Goal: Task Accomplishment & Management: Complete application form

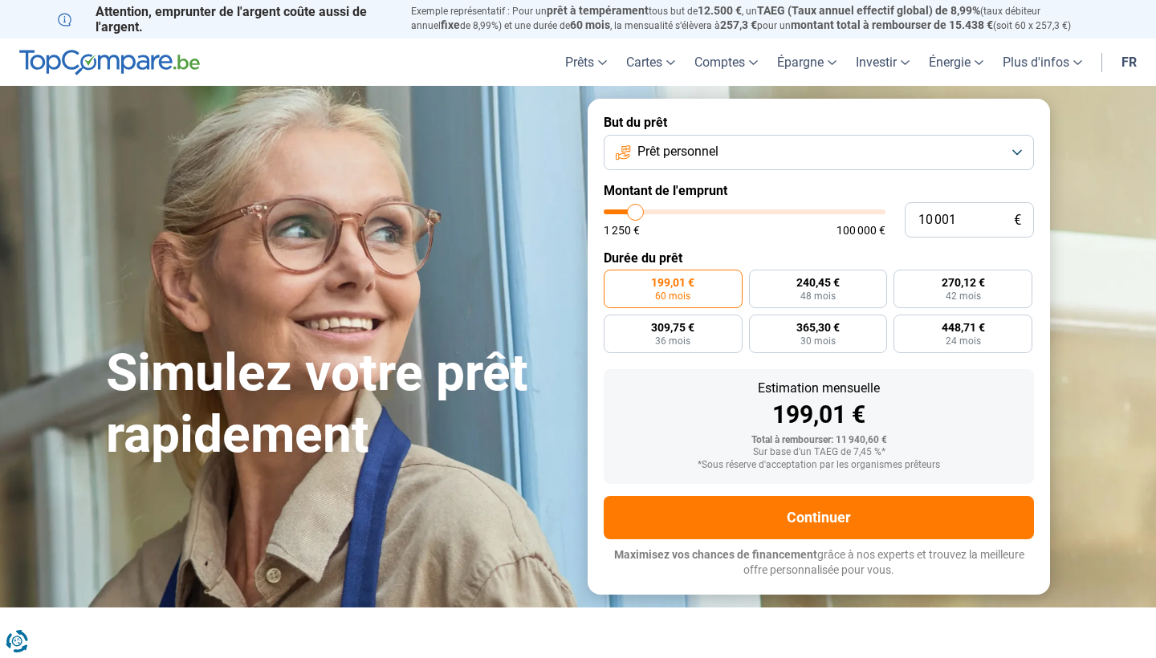
type input "9 000"
type input "9000"
type input "9 250"
type input "9250"
type input "9 500"
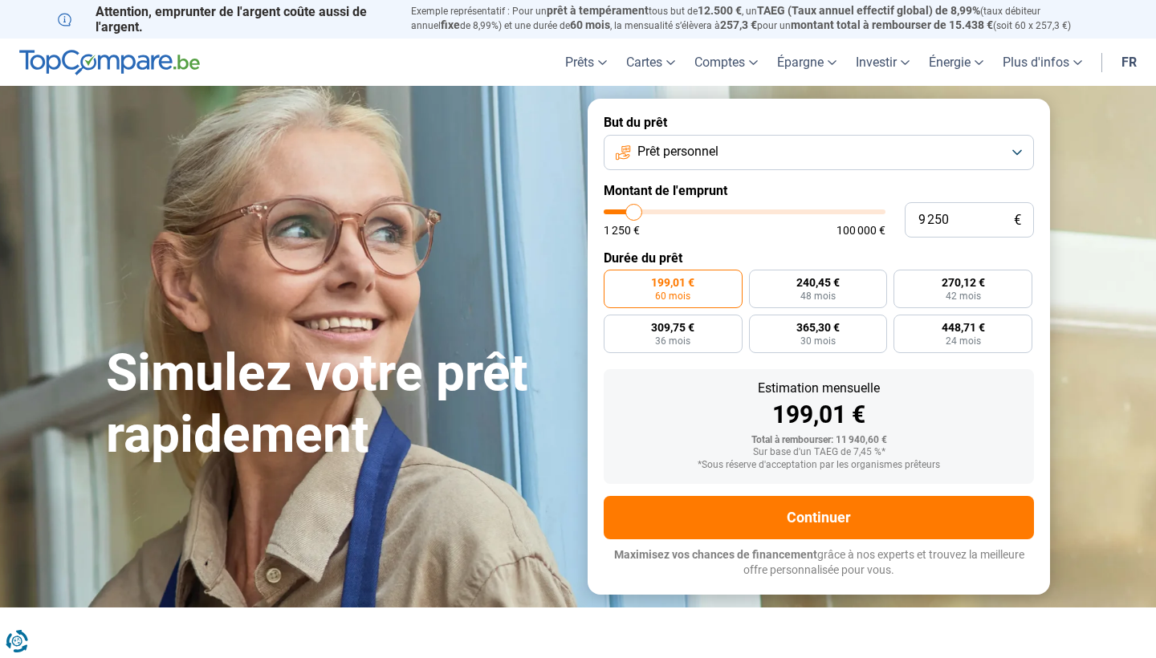
type input "9500"
type input "9 750"
type input "9750"
type input "10 250"
type input "10250"
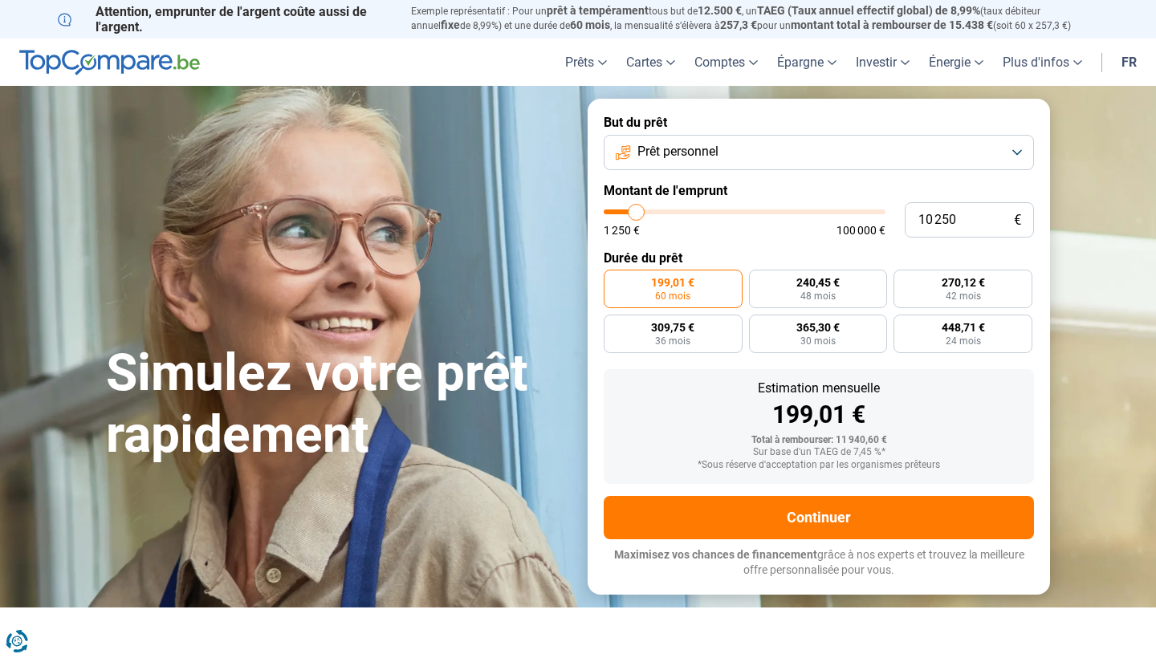
type input "10 500"
type input "10500"
type input "10 750"
type input "10750"
type input "11 000"
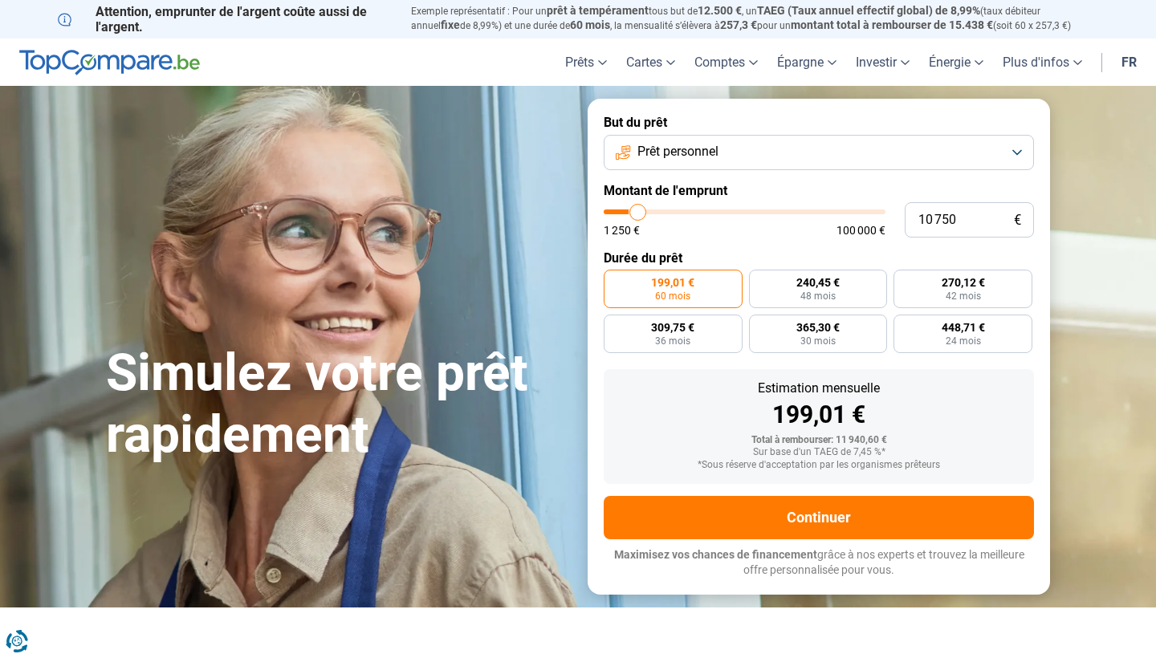
type input "11000"
type input "11 250"
type input "11250"
type input "11 750"
type input "11750"
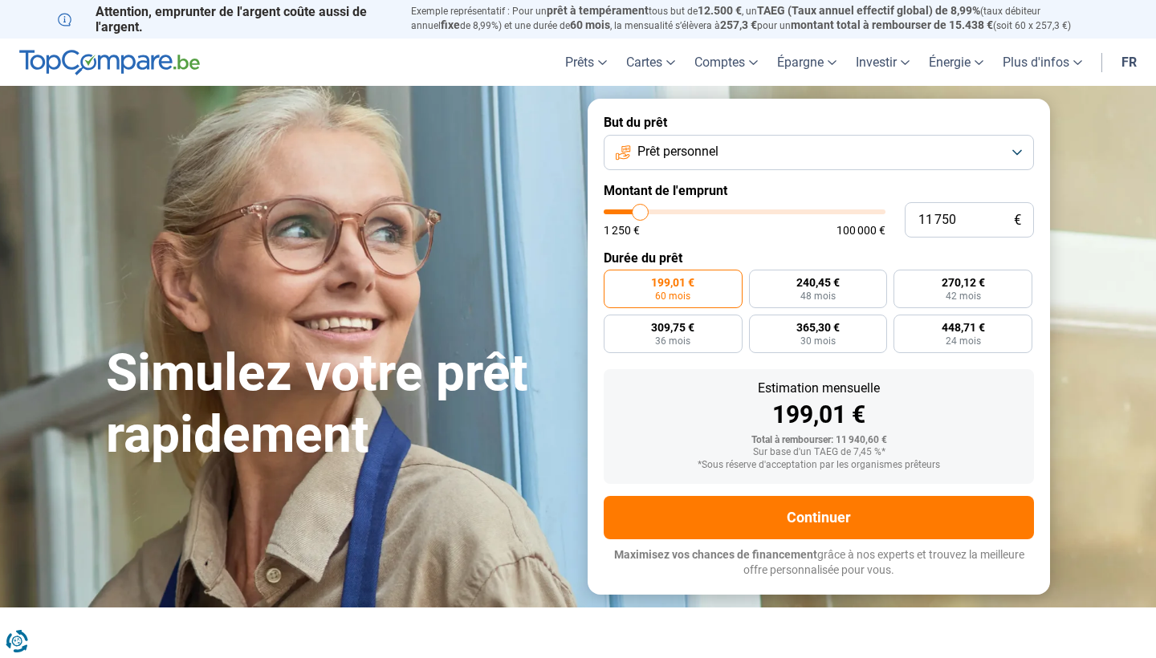
type input "12 000"
type input "12000"
type input "12 250"
type input "12250"
type input "12 500"
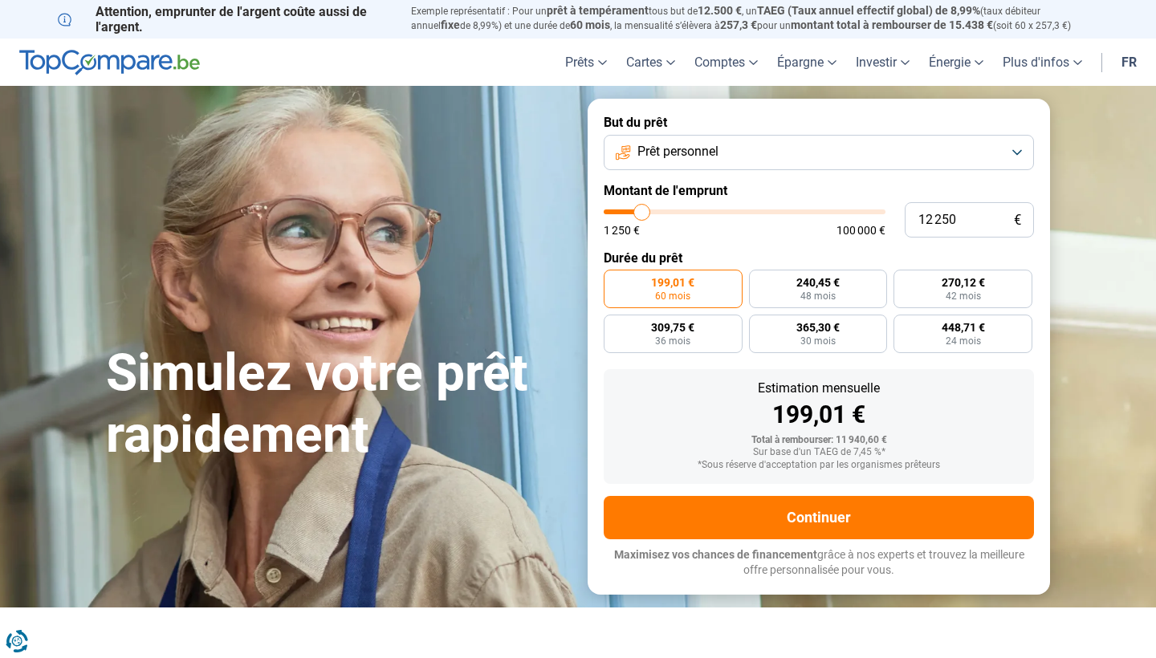
type input "12500"
type input "12 750"
type input "12750"
type input "13 250"
type input "13250"
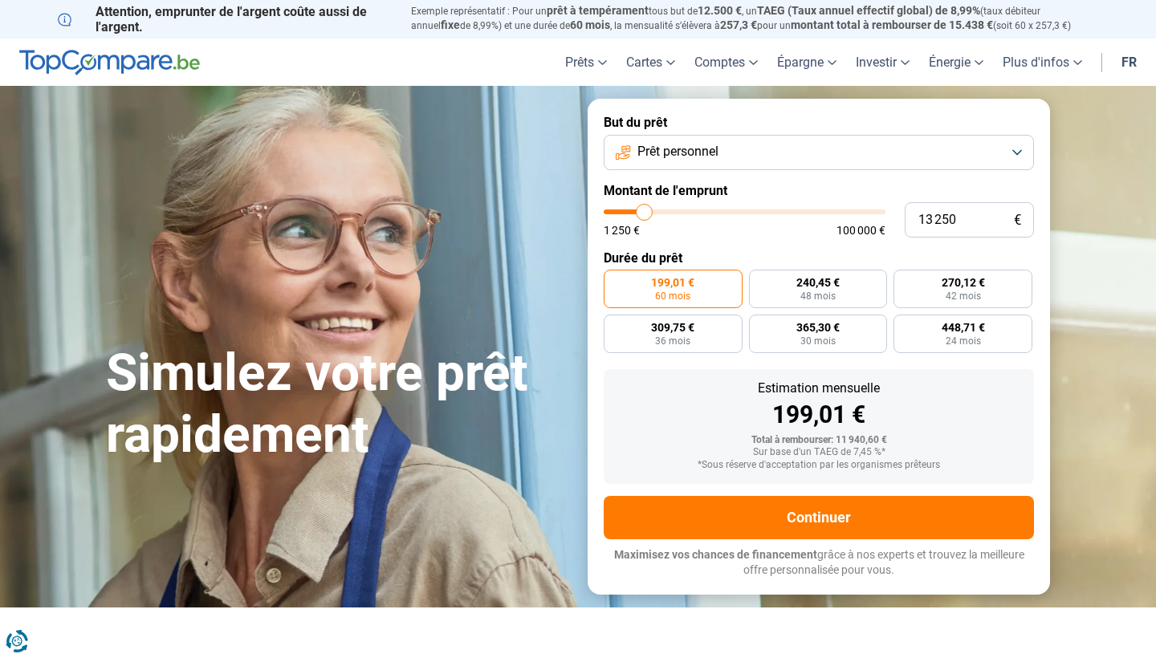
type input "13 500"
type input "13500"
type input "13 750"
type input "13750"
type input "14 000"
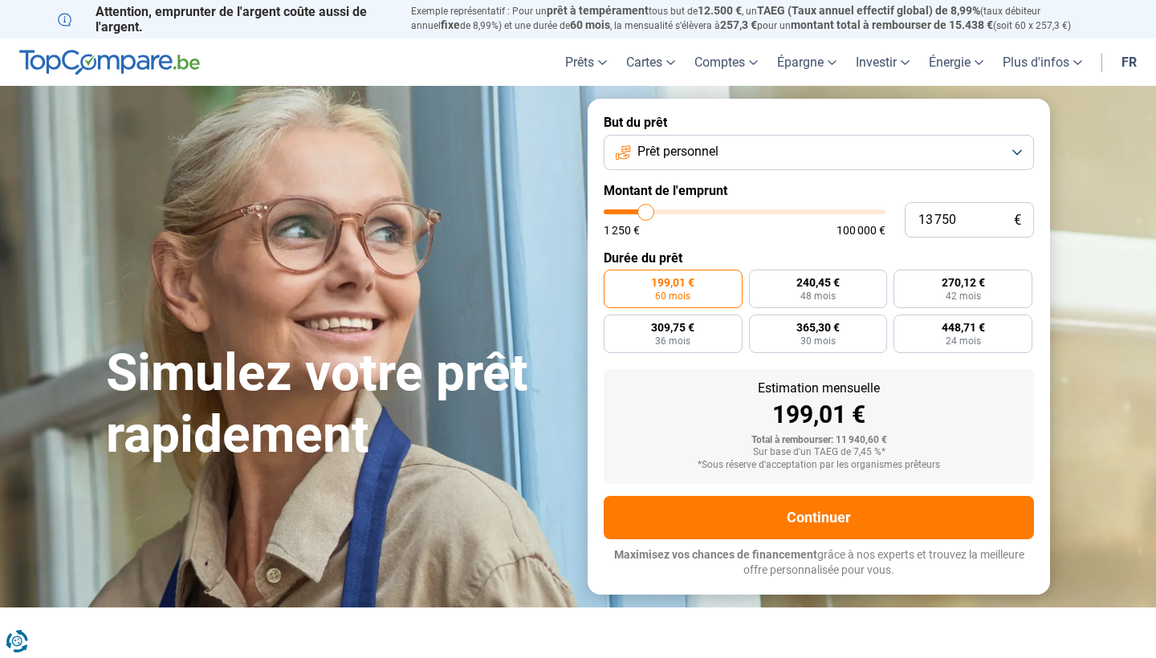
type input "14000"
type input "14 250"
type input "14250"
type input "14 000"
type input "14000"
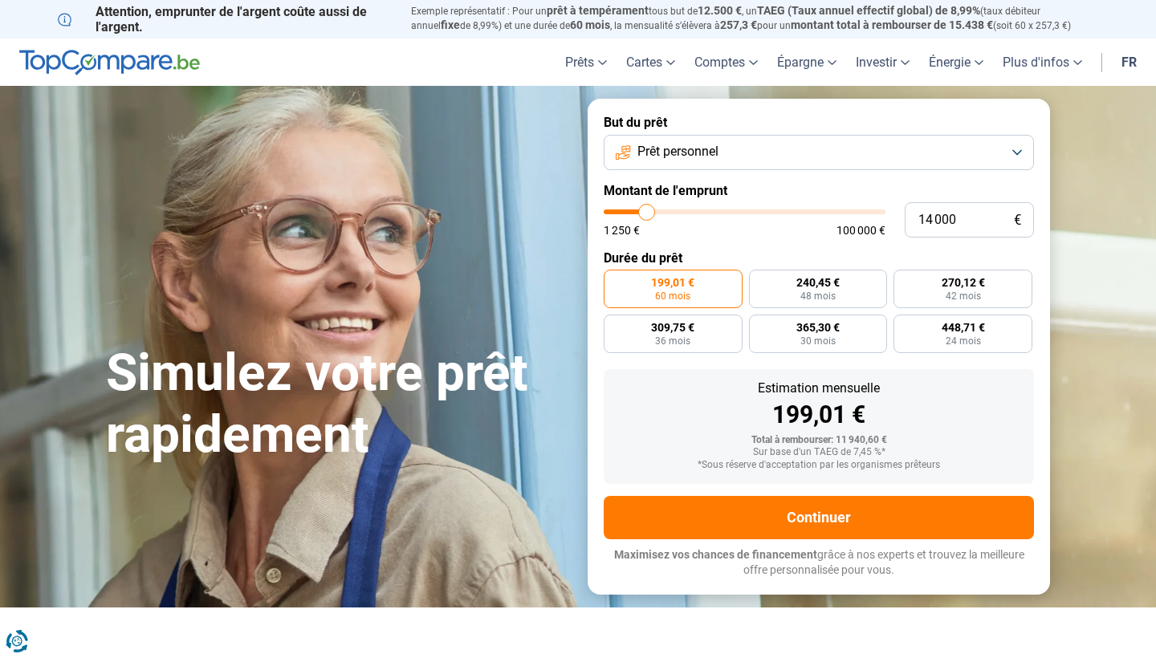
type input "13 750"
type input "13750"
type input "13 500"
type input "13500"
type input "13 250"
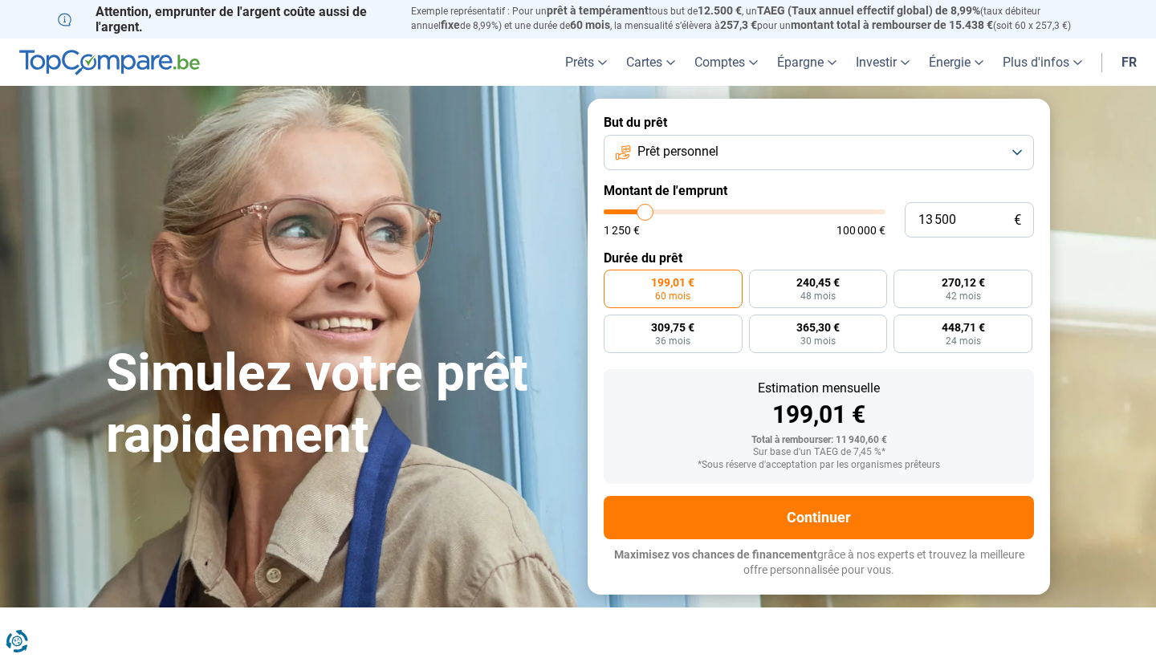
type input "13250"
type input "12 750"
type input "12750"
type input "12 500"
drag, startPoint x: 634, startPoint y: 215, endPoint x: 643, endPoint y: 215, distance: 9.6
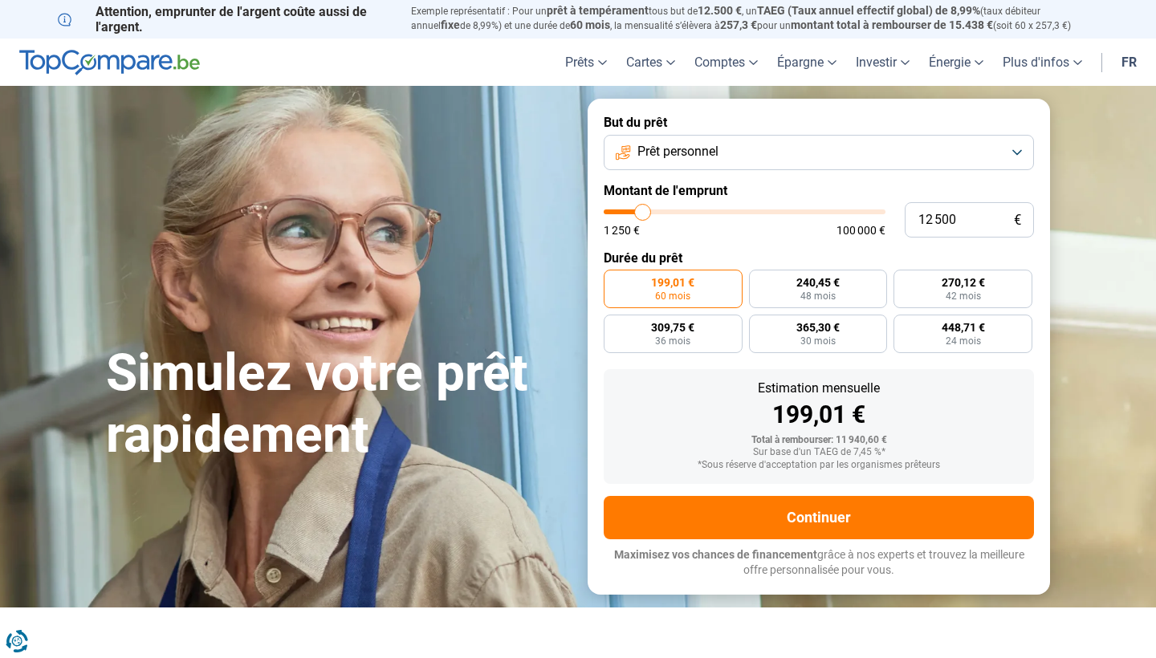
type input "12500"
click at [643, 214] on input "range" at bounding box center [745, 212] width 282 height 5
drag, startPoint x: 968, startPoint y: 224, endPoint x: 909, endPoint y: 224, distance: 59.4
click at [909, 224] on input "12 500" at bounding box center [969, 219] width 129 height 35
type input "1"
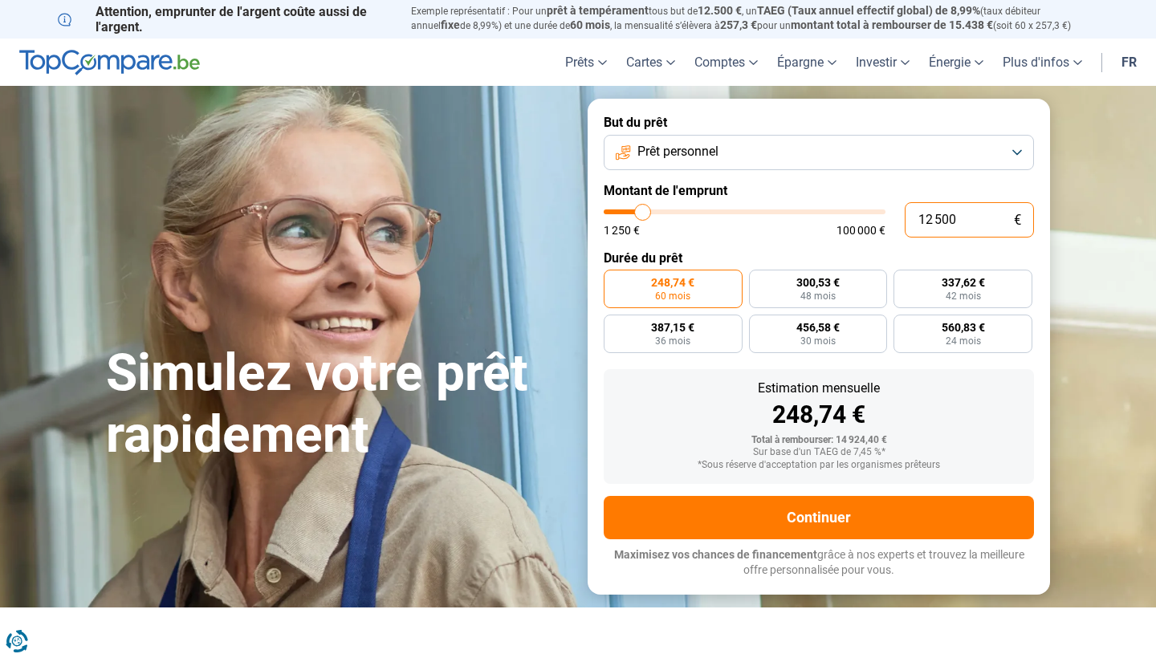
type input "1250"
type input "12"
type input "1250"
type input "120"
type input "1250"
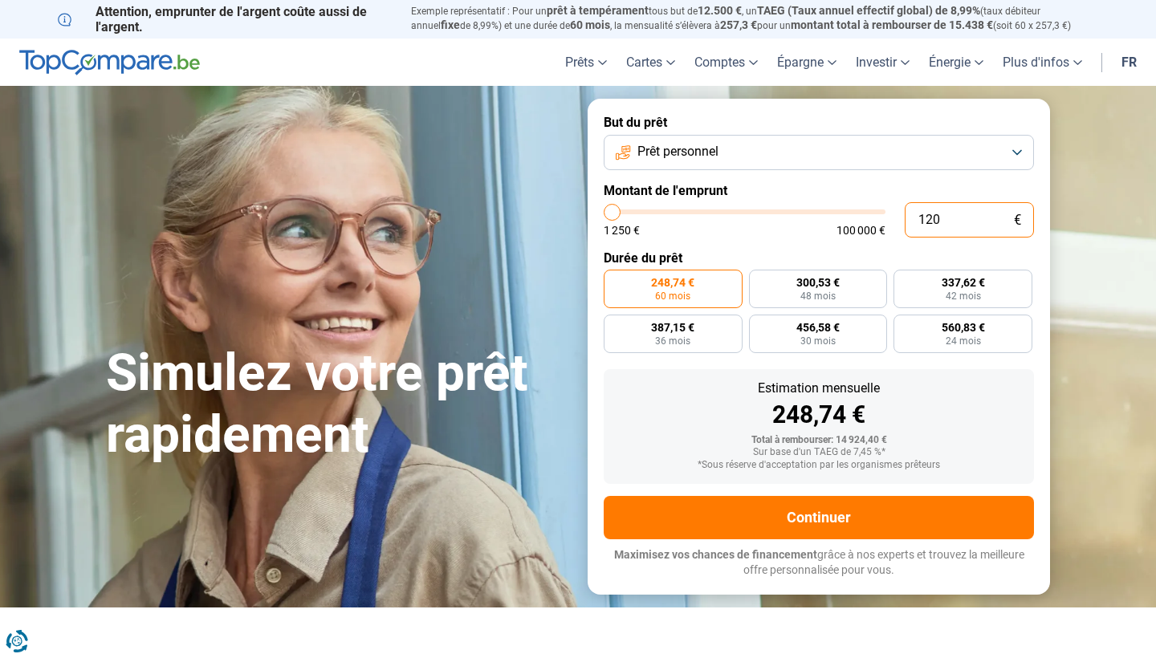
type input "1 200"
type input "1250"
type input "12 000"
type input "12000"
type input "1 200"
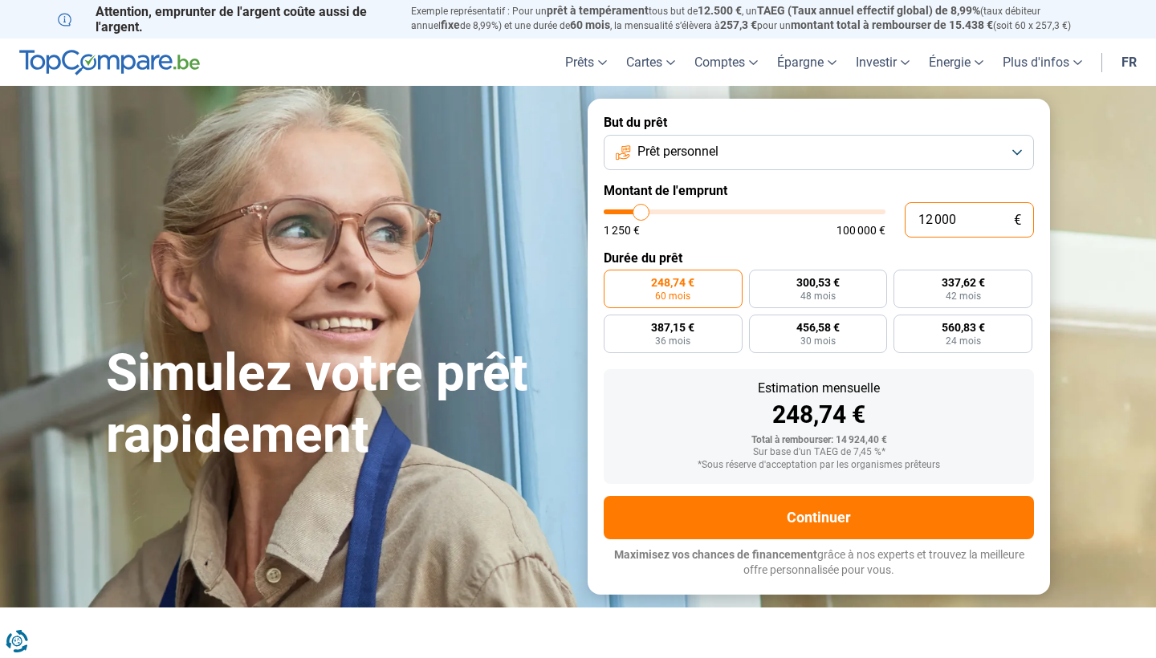
type input "1250"
type input "120"
type input "1250"
type input "12"
type input "1250"
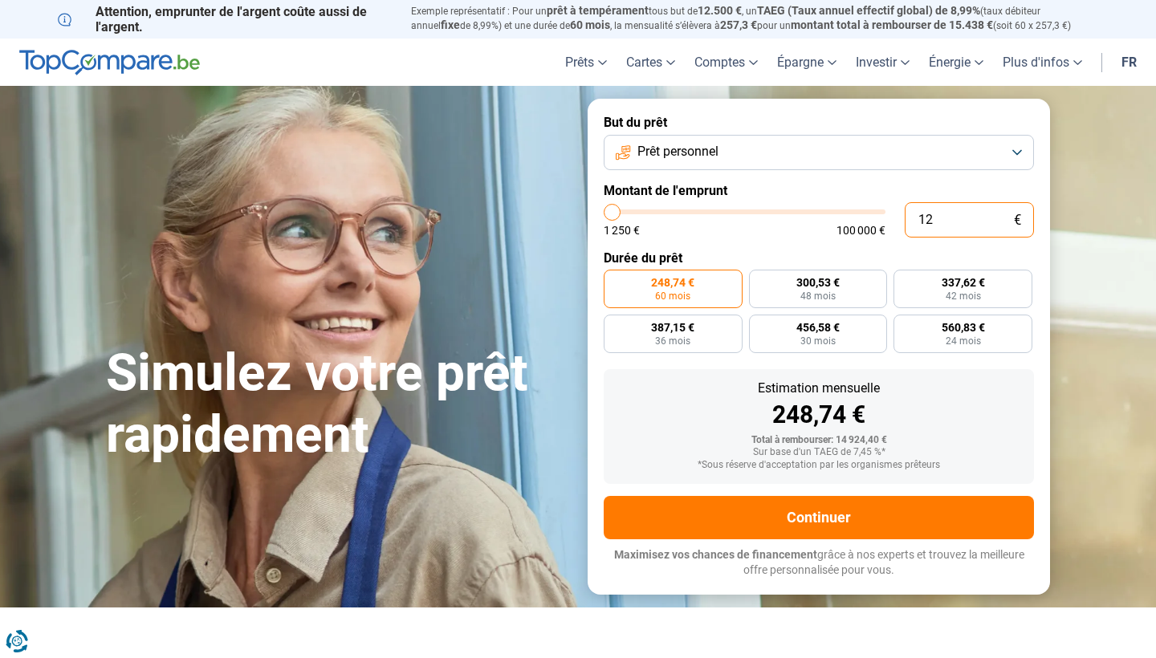
type input "1"
type input "1250"
type input "0"
type input "1250"
type input "1"
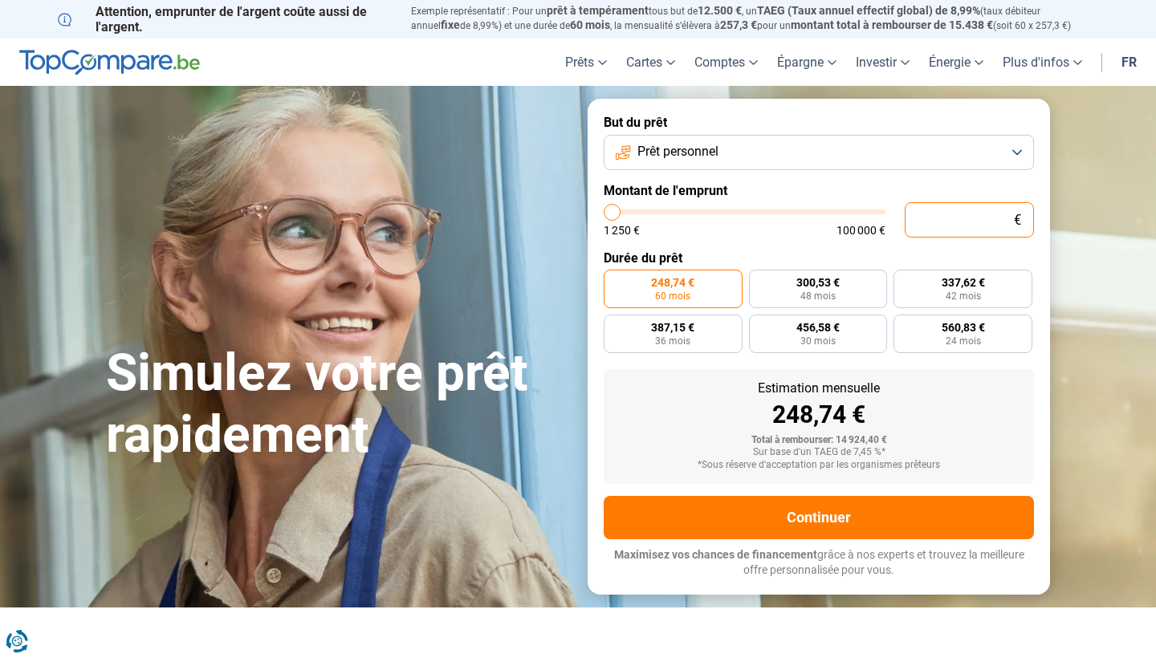
type input "1250"
type input "10"
type input "1250"
type input "100"
type input "1250"
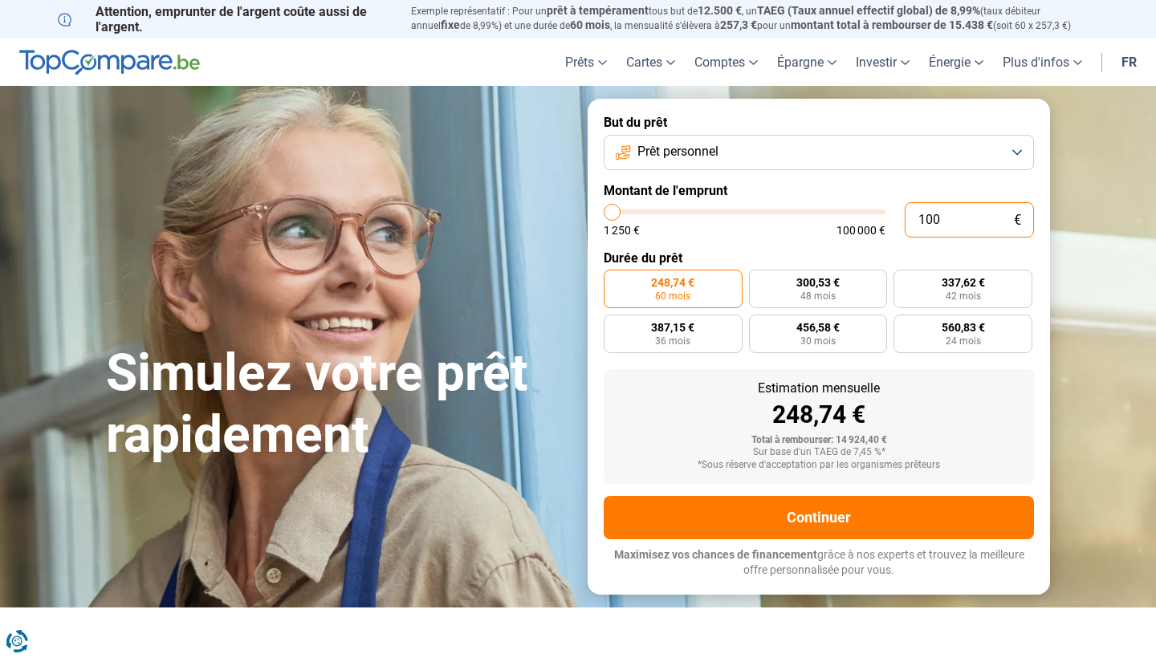
type input "1 000"
type input "1250"
type input "10 000"
type input "10000"
radio input "true"
